Goal: Information Seeking & Learning: Learn about a topic

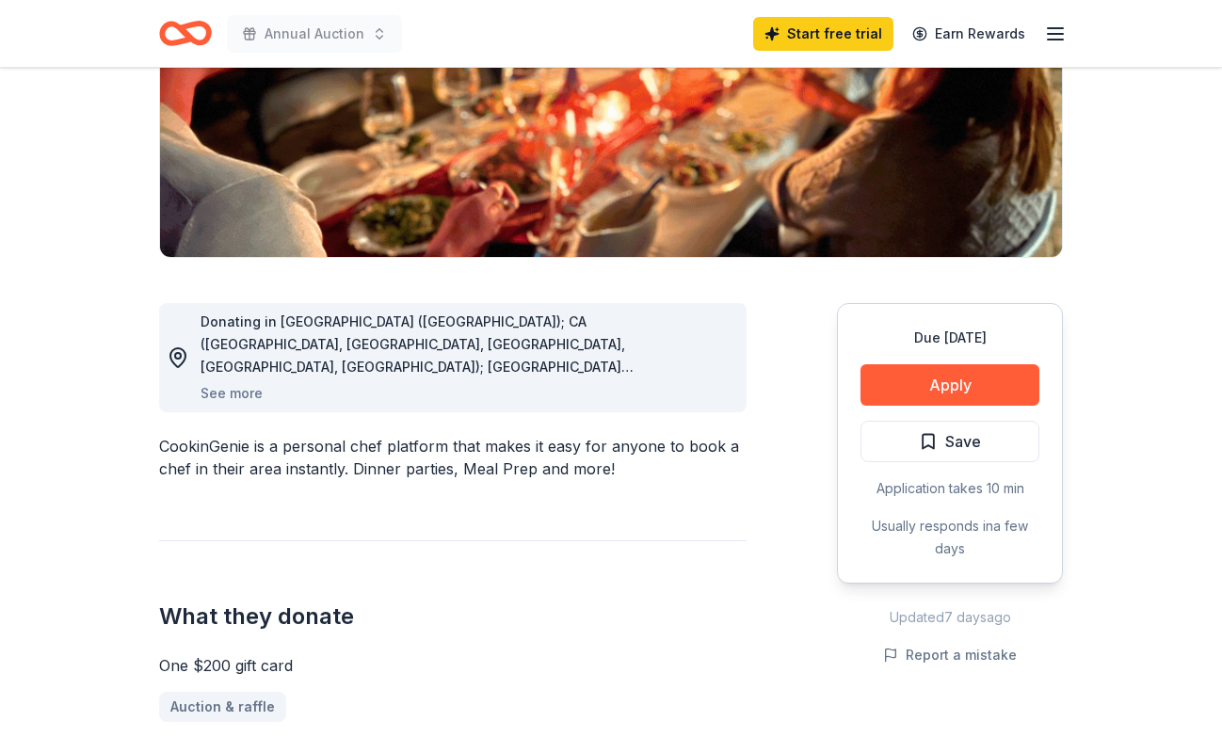
scroll to position [312, 0]
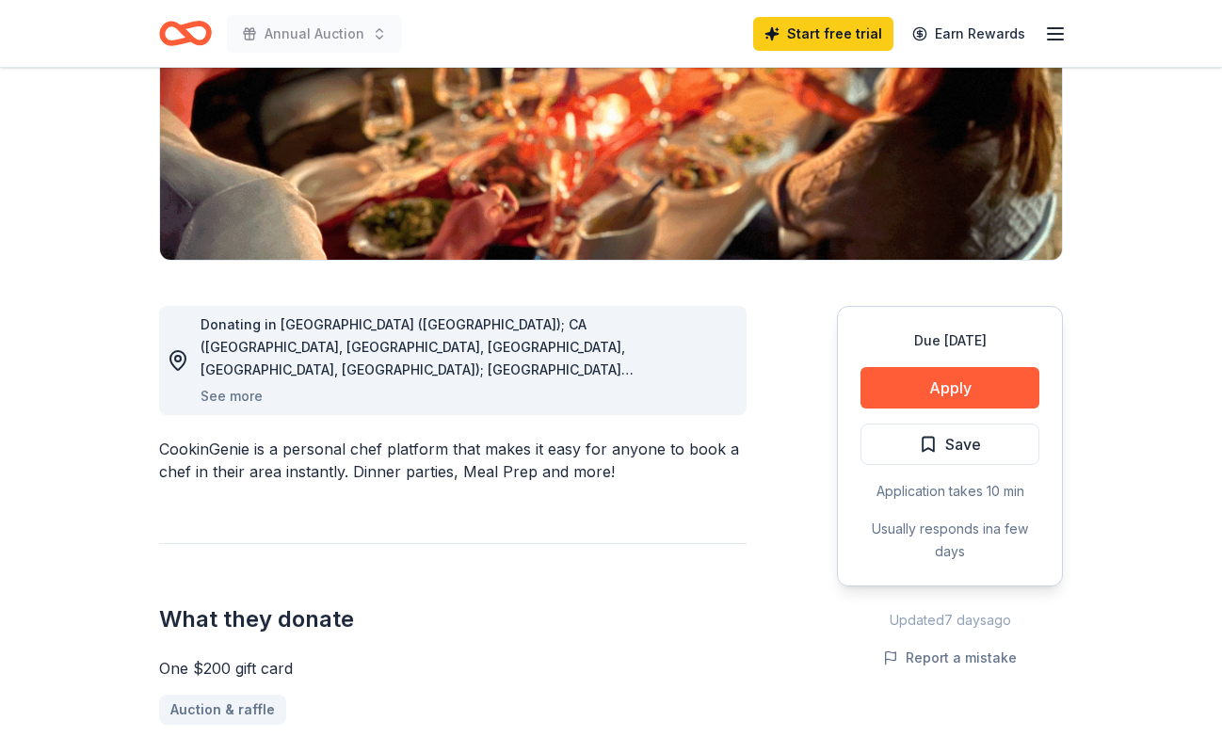
drag, startPoint x: 223, startPoint y: 447, endPoint x: 224, endPoint y: 483, distance: 35.8
click at [224, 483] on div "Donating in AZ (Maricopa County); CA (Los Angeles County, Riverside County, San…" at bounding box center [452, 636] width 587 height 751
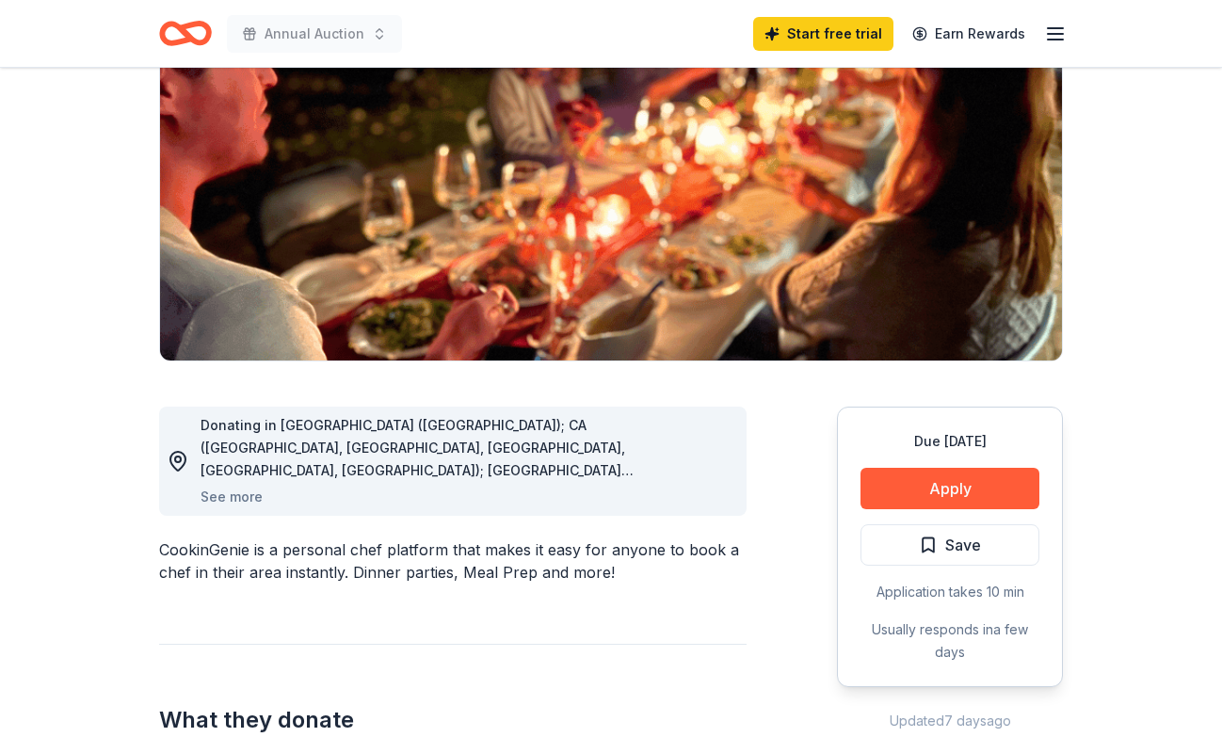
scroll to position [209, 0]
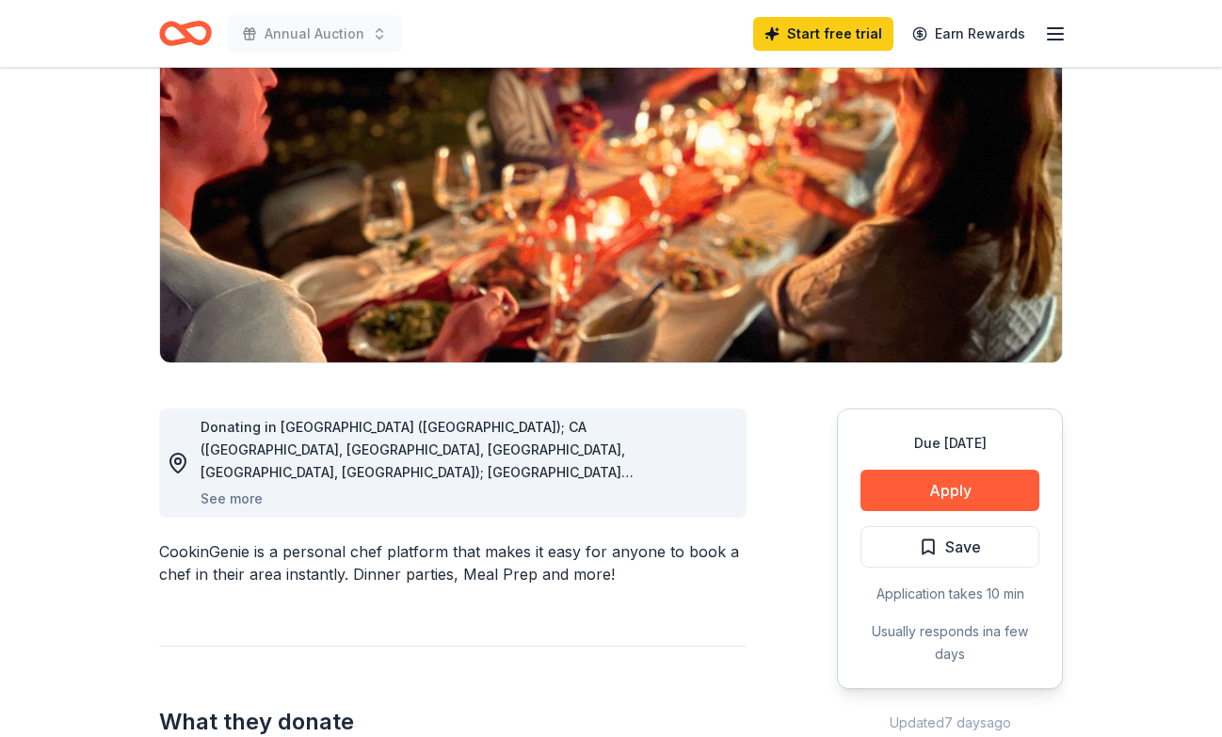
drag, startPoint x: 164, startPoint y: 544, endPoint x: 254, endPoint y: 551, distance: 90.6
click at [255, 552] on div "CookinGenie is a personal chef platform that makes it easy for anyone to book a…" at bounding box center [452, 562] width 587 height 45
drag, startPoint x: 250, startPoint y: 551, endPoint x: 155, endPoint y: 555, distance: 95.2
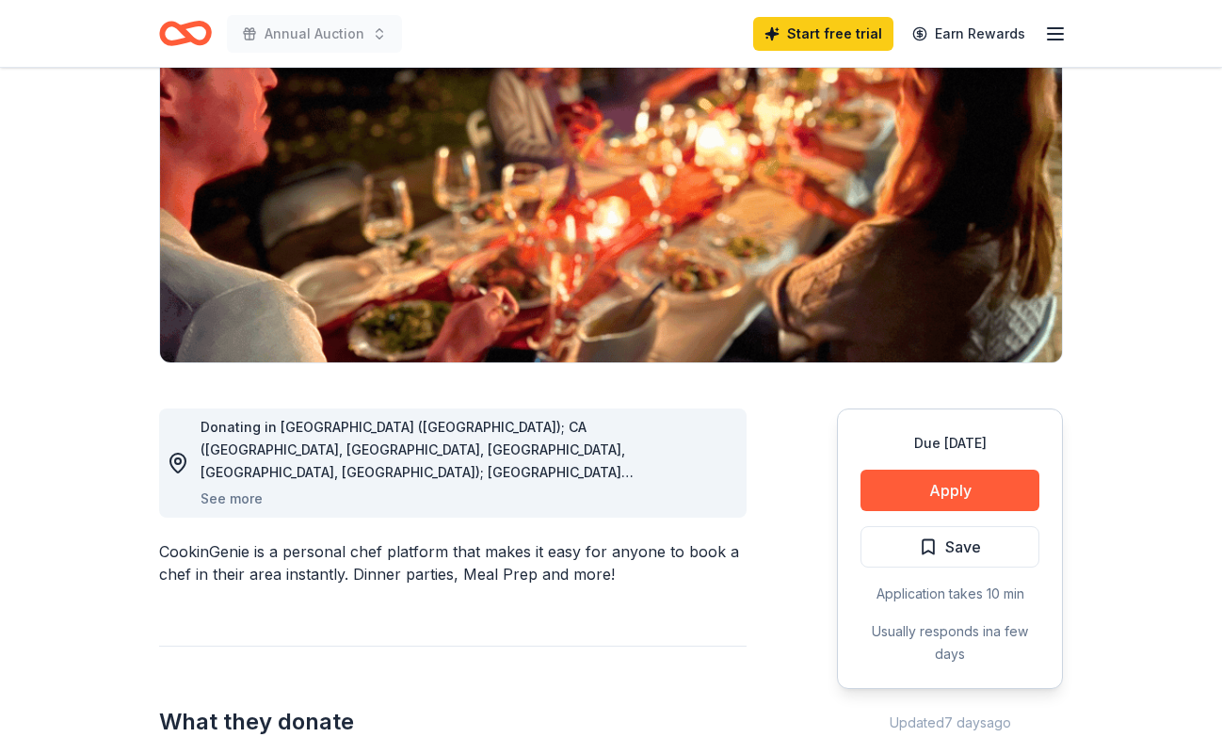
drag, startPoint x: 155, startPoint y: 555, endPoint x: 235, endPoint y: 550, distance: 80.2
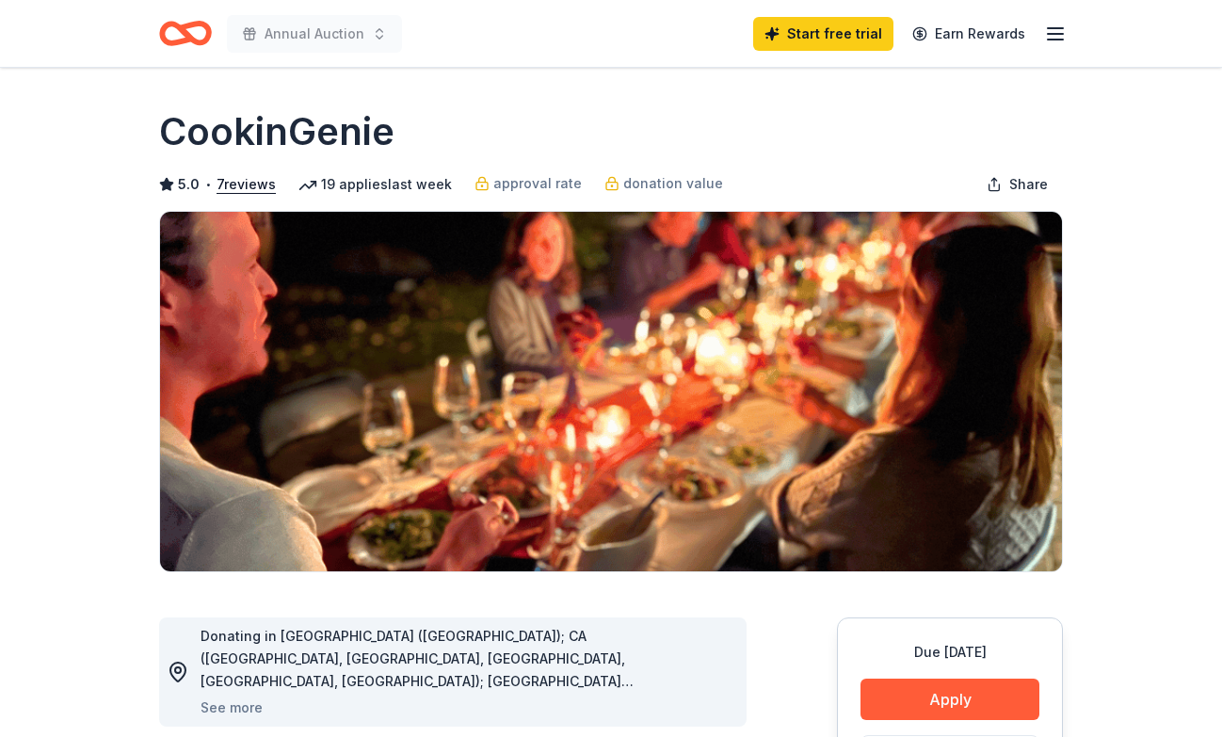
scroll to position [0, 0]
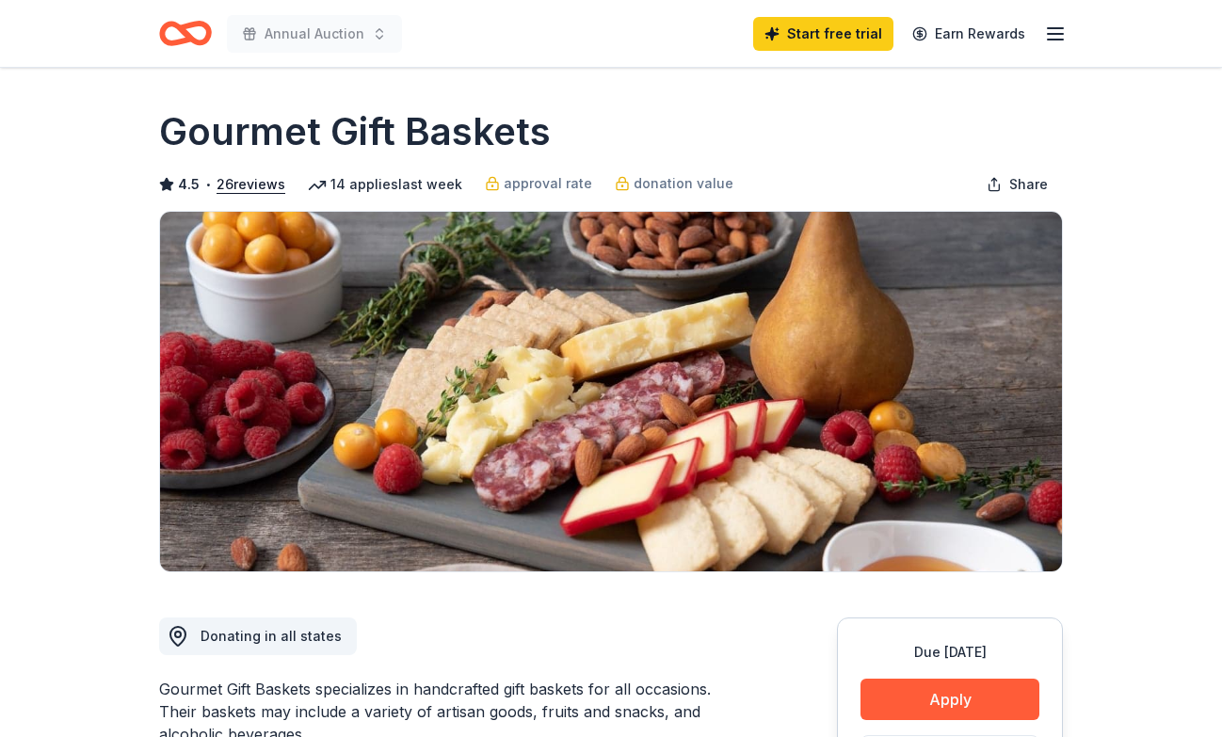
drag, startPoint x: 557, startPoint y: 110, endPoint x: 206, endPoint y: 133, distance: 351.8
click at [206, 133] on div "Gourmet Gift Baskets" at bounding box center [611, 131] width 904 height 53
drag, startPoint x: 165, startPoint y: 139, endPoint x: 556, endPoint y: 132, distance: 391.6
click at [556, 132] on div "Gourmet Gift Baskets" at bounding box center [611, 131] width 904 height 53
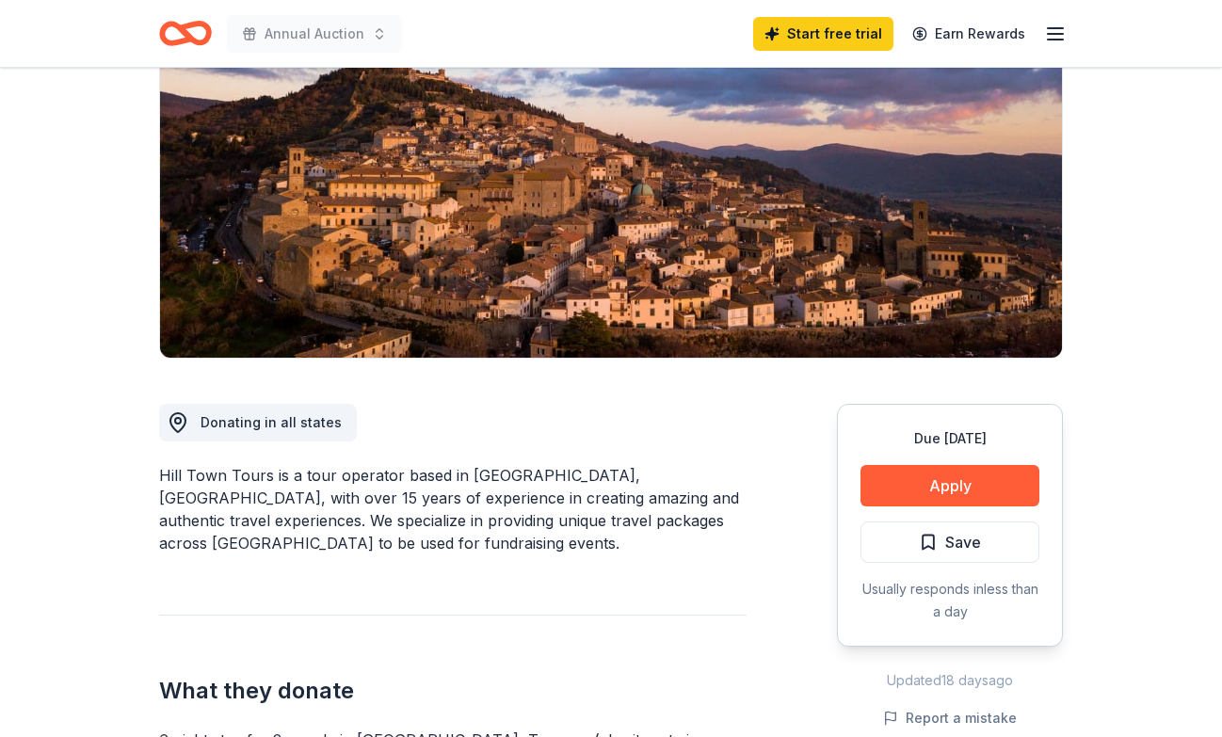
scroll to position [226, 0]
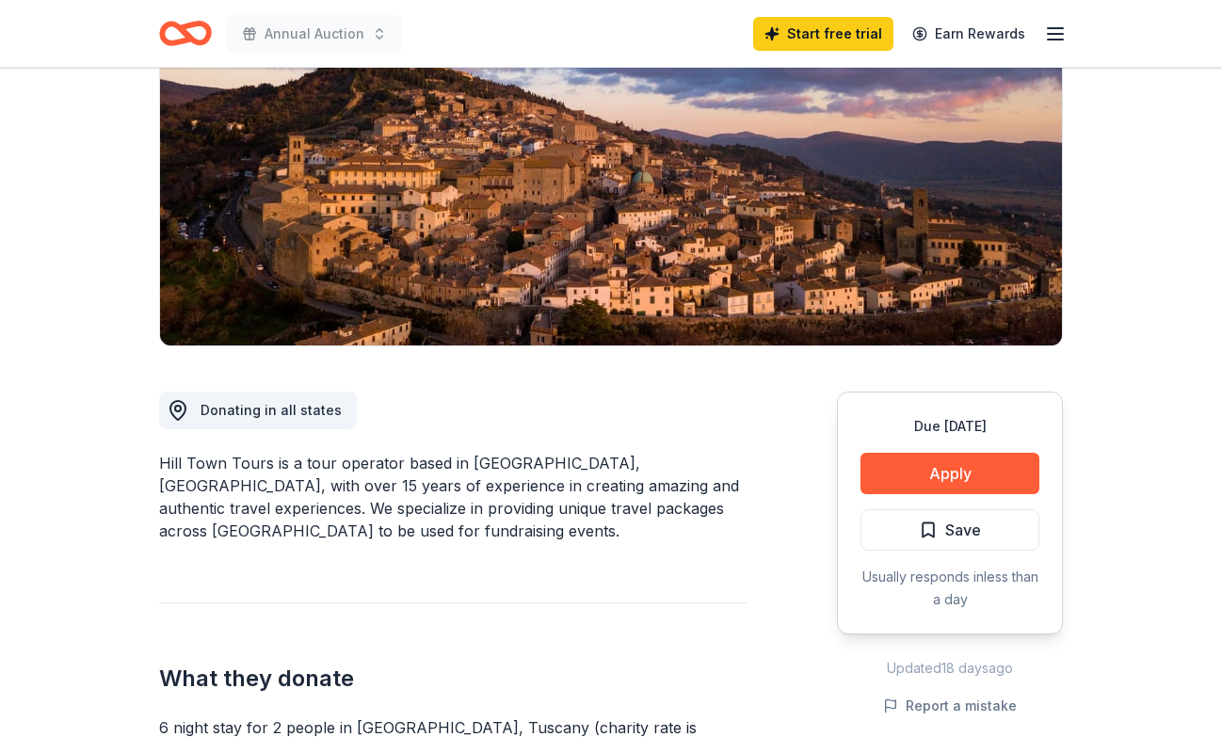
drag, startPoint x: 432, startPoint y: 472, endPoint x: 434, endPoint y: 501, distance: 29.2
click at [434, 504] on div "Hill Town Tours is a tour operator based in Tuscany, Italy, with over 15 years …" at bounding box center [452, 497] width 587 height 90
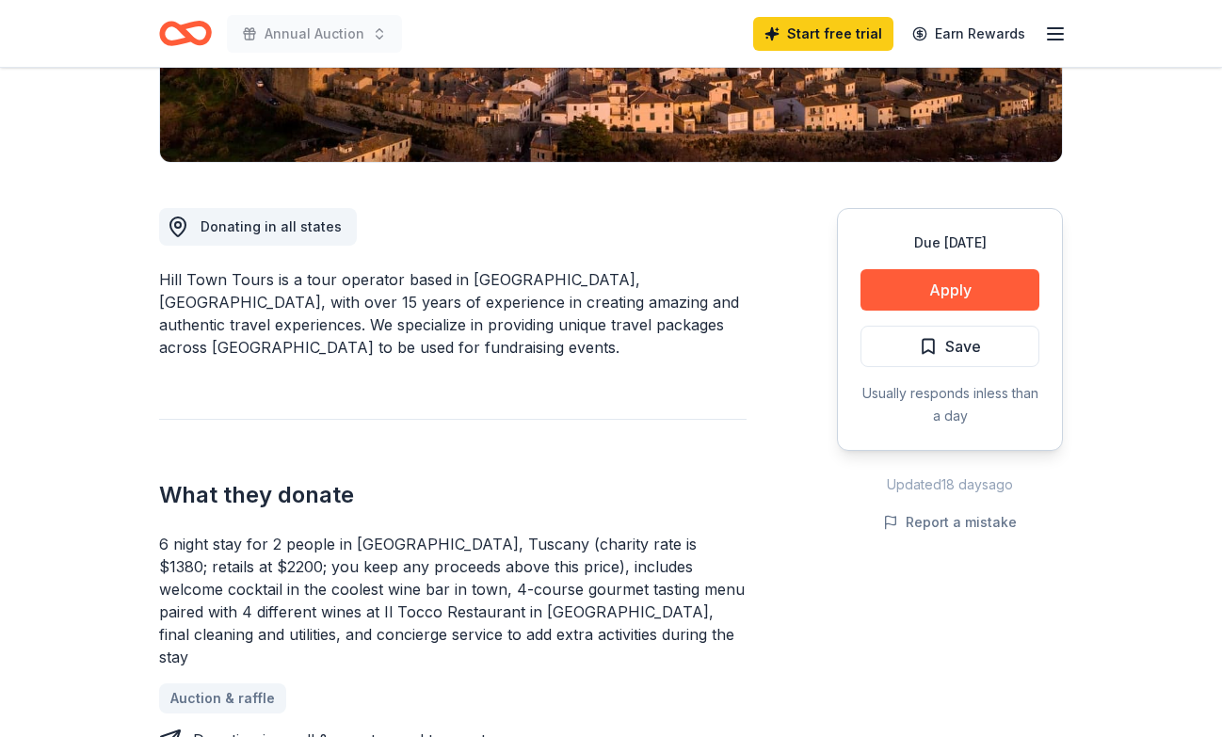
scroll to position [408, 0]
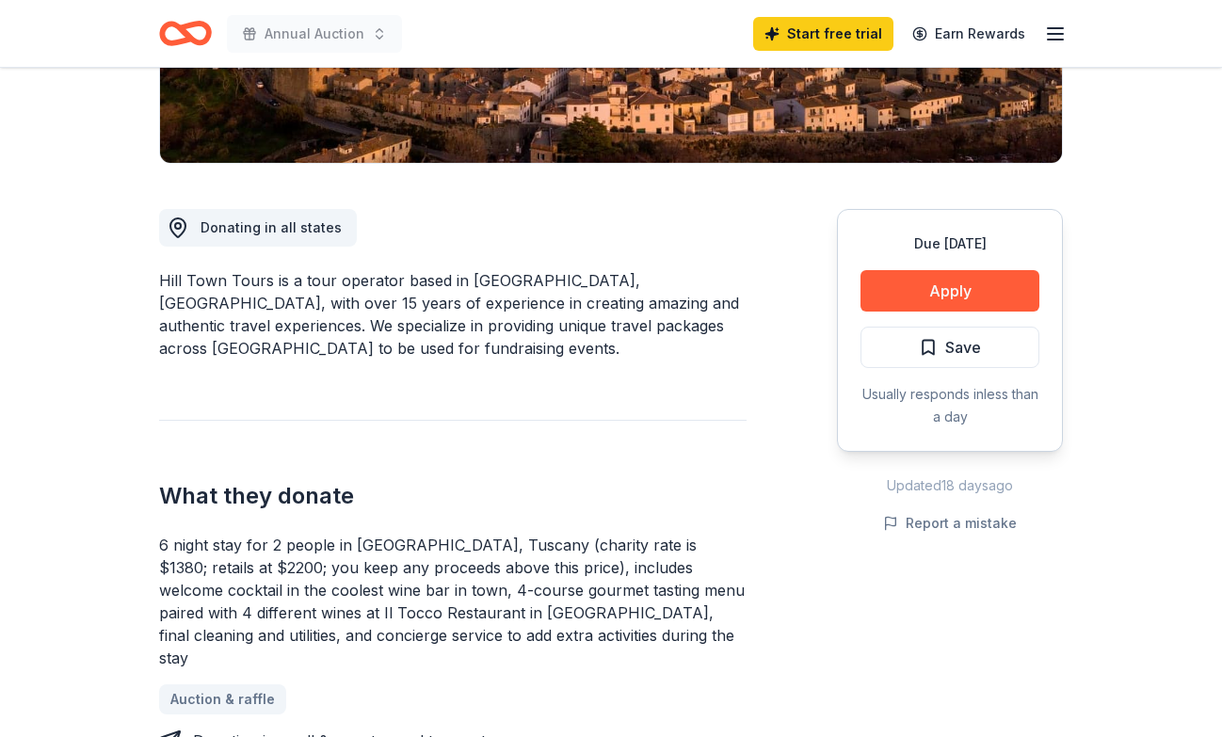
drag, startPoint x: 288, startPoint y: 520, endPoint x: 291, endPoint y: 550, distance: 30.3
click at [291, 550] on div "6 night stay for 2 people in Cortona, Tuscany (charity rate is $1380; retails a…" at bounding box center [452, 602] width 587 height 136
drag, startPoint x: 311, startPoint y: 542, endPoint x: 311, endPoint y: 564, distance: 21.6
click at [311, 564] on div "6 night stay for 2 people in Cortona, Tuscany (charity rate is $1380; retails a…" at bounding box center [452, 602] width 587 height 136
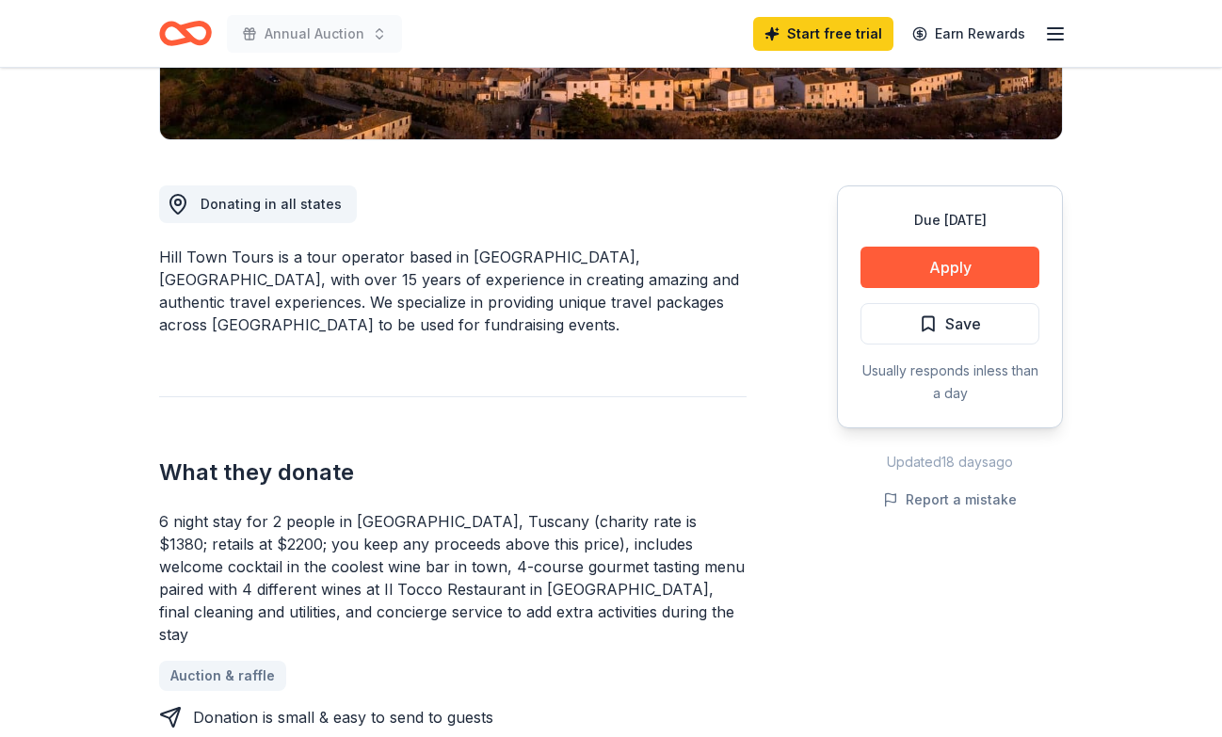
scroll to position [428, 0]
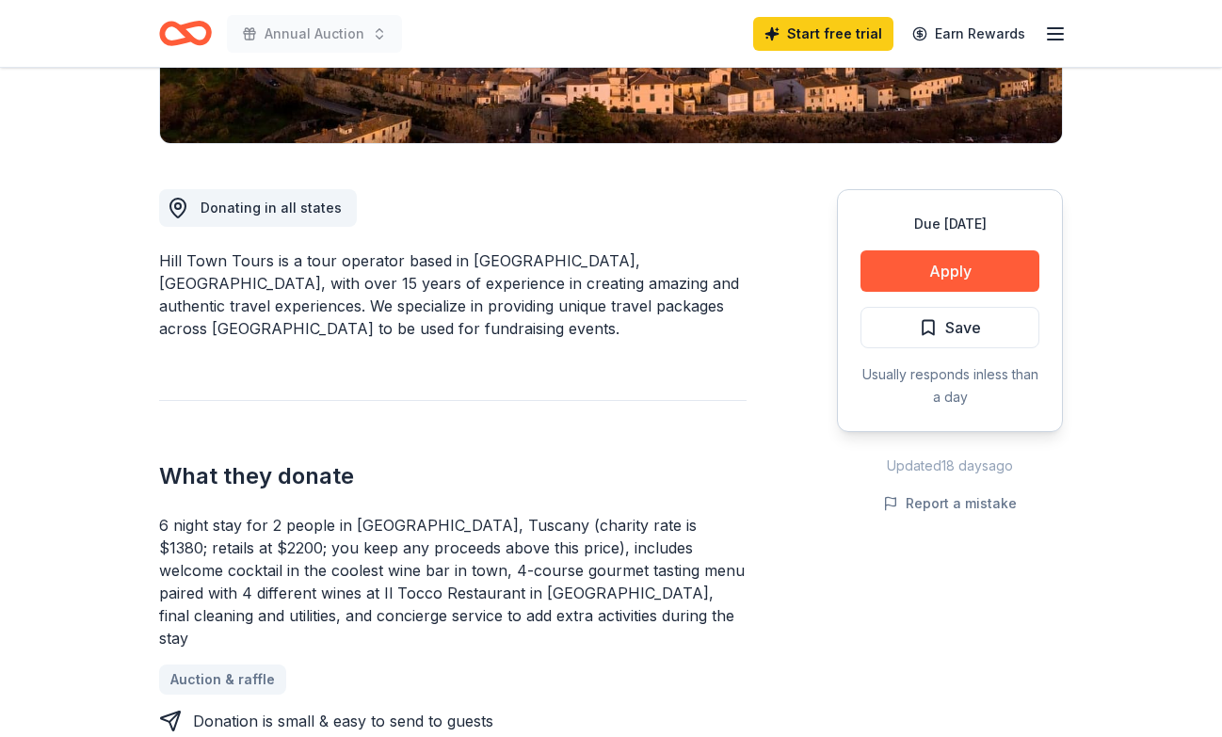
drag, startPoint x: 566, startPoint y: 525, endPoint x: 567, endPoint y: 550, distance: 24.5
click at [567, 552] on div "6 night stay for 2 people in Cortona, Tuscany (charity rate is $1380; retails a…" at bounding box center [452, 582] width 587 height 136
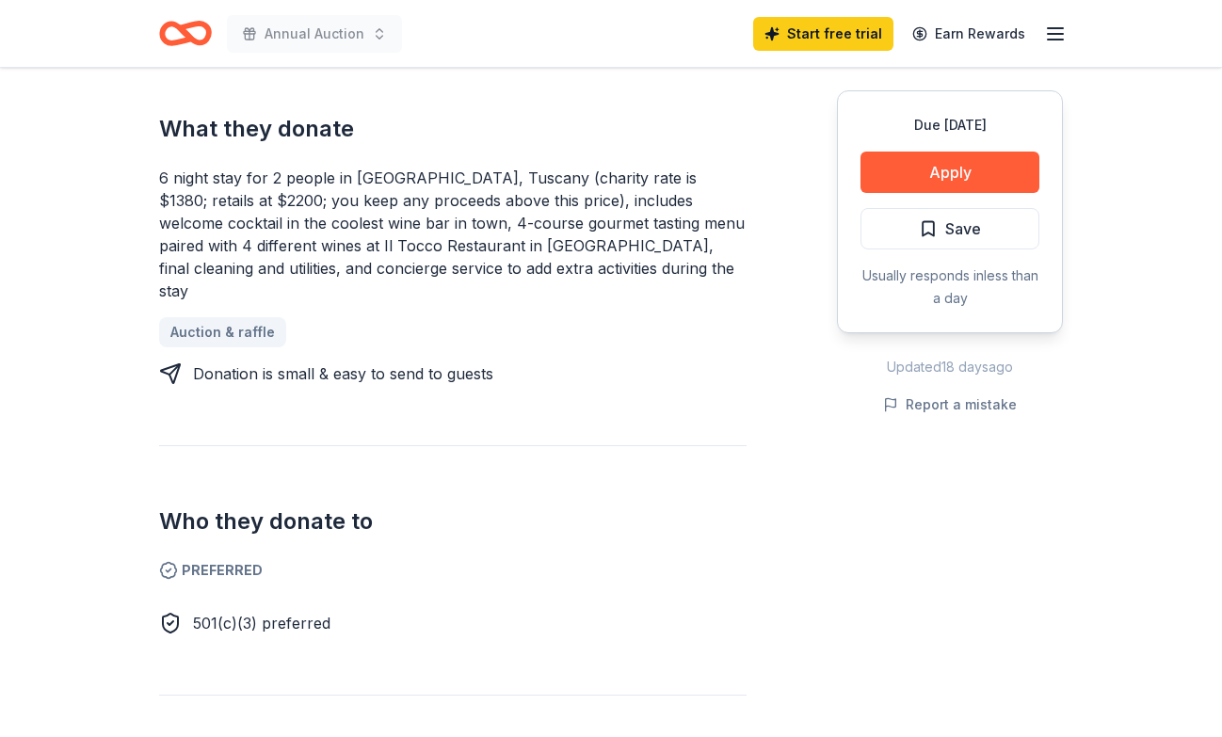
scroll to position [774, 0]
drag, startPoint x: 303, startPoint y: 164, endPoint x: 303, endPoint y: 178, distance: 14.1
click at [303, 178] on div "6 night stay for 2 people in Cortona, Tuscany (charity rate is $1380; retails a…" at bounding box center [452, 236] width 587 height 136
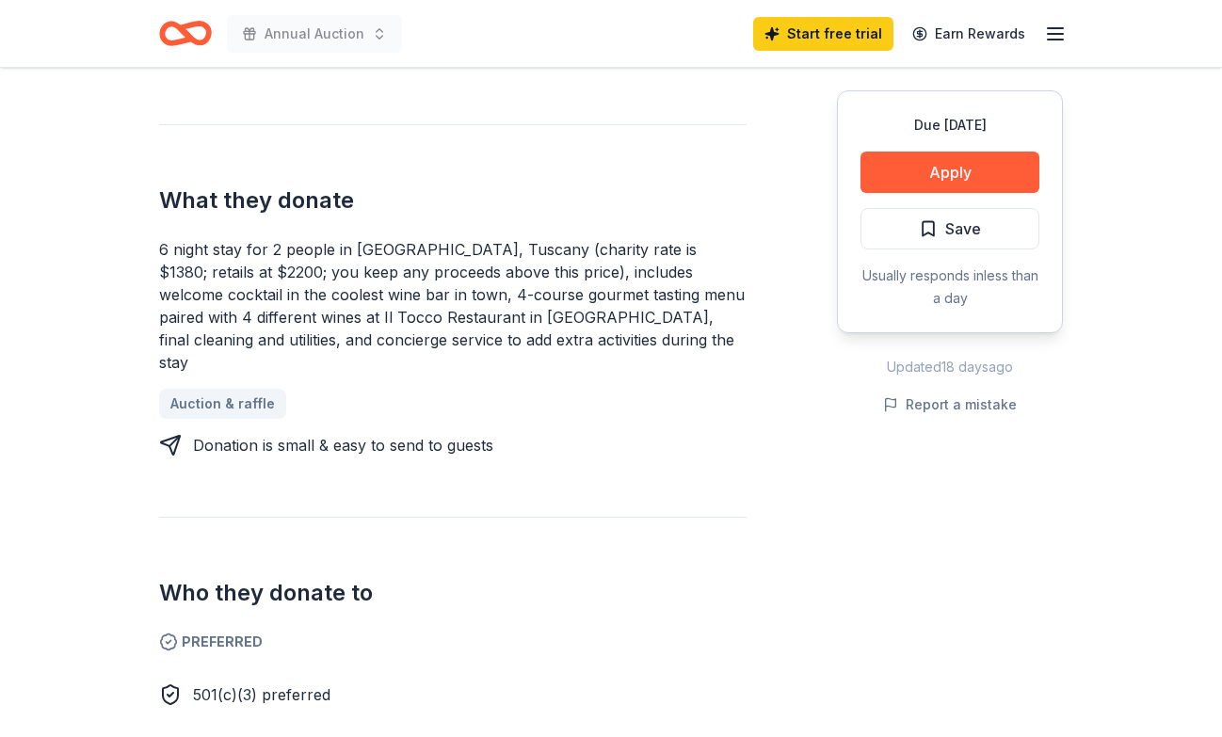
scroll to position [702, 0]
